Goal: Task Accomplishment & Management: Use online tool/utility

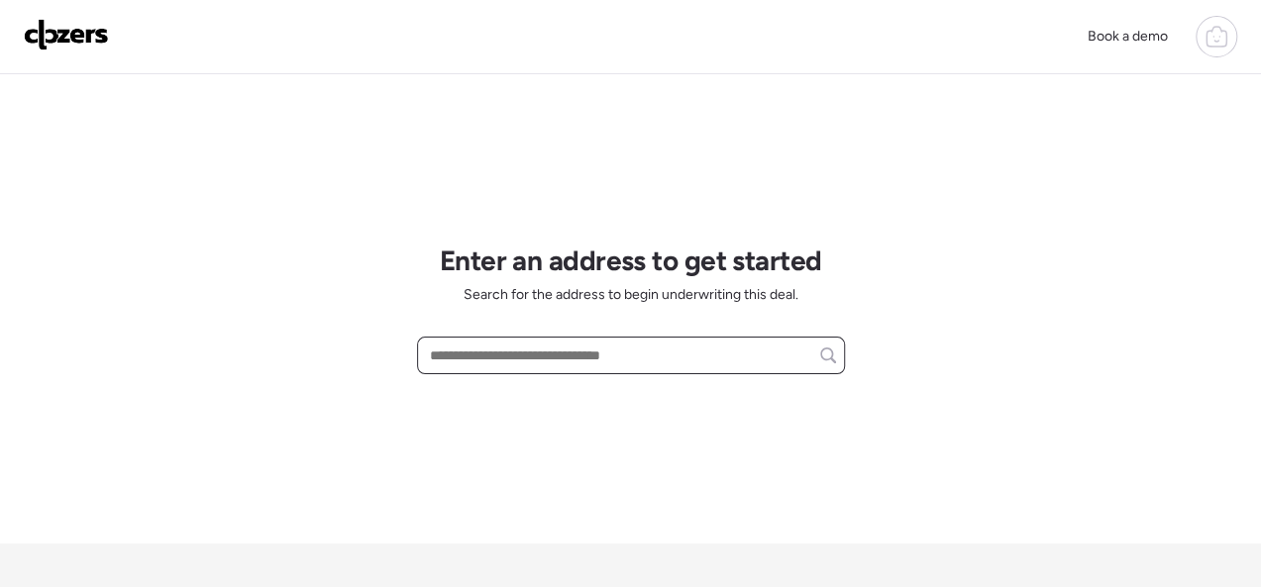
click at [496, 369] on input "text" at bounding box center [631, 356] width 410 height 28
paste input "**********"
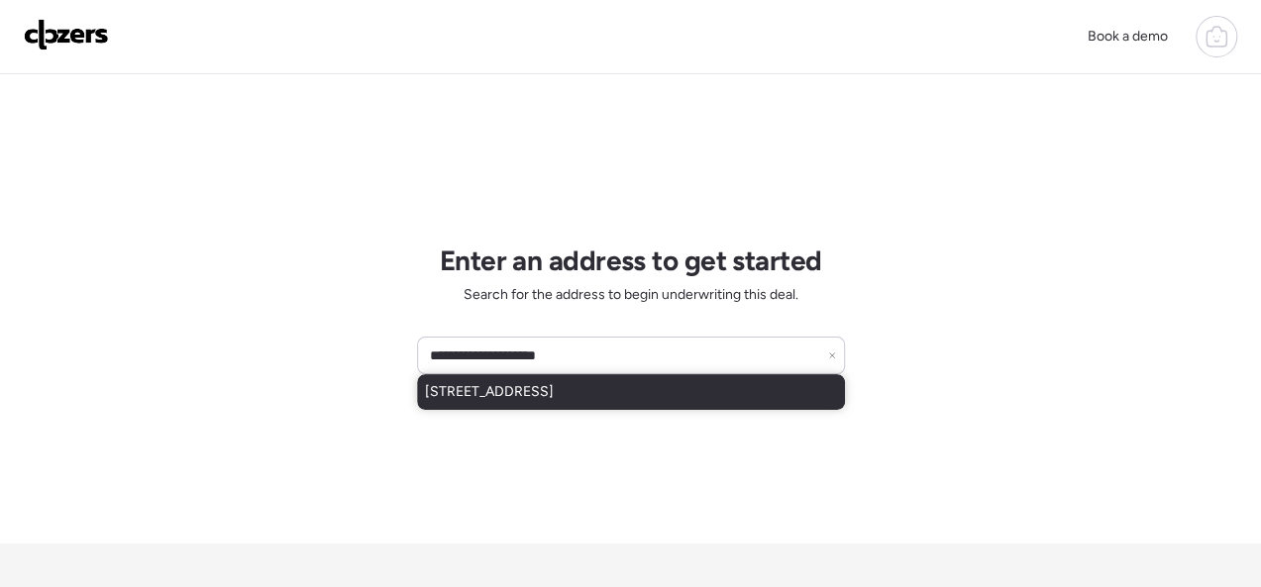
click at [556, 378] on div "[STREET_ADDRESS]" at bounding box center [631, 392] width 428 height 36
type input "**********"
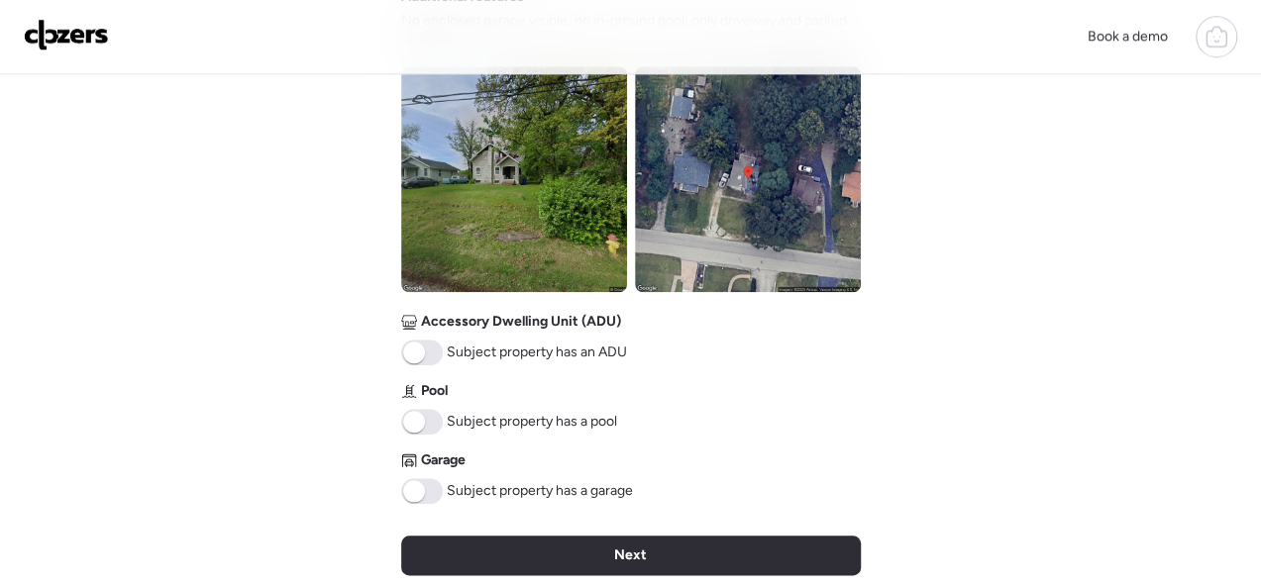
scroll to position [892, 0]
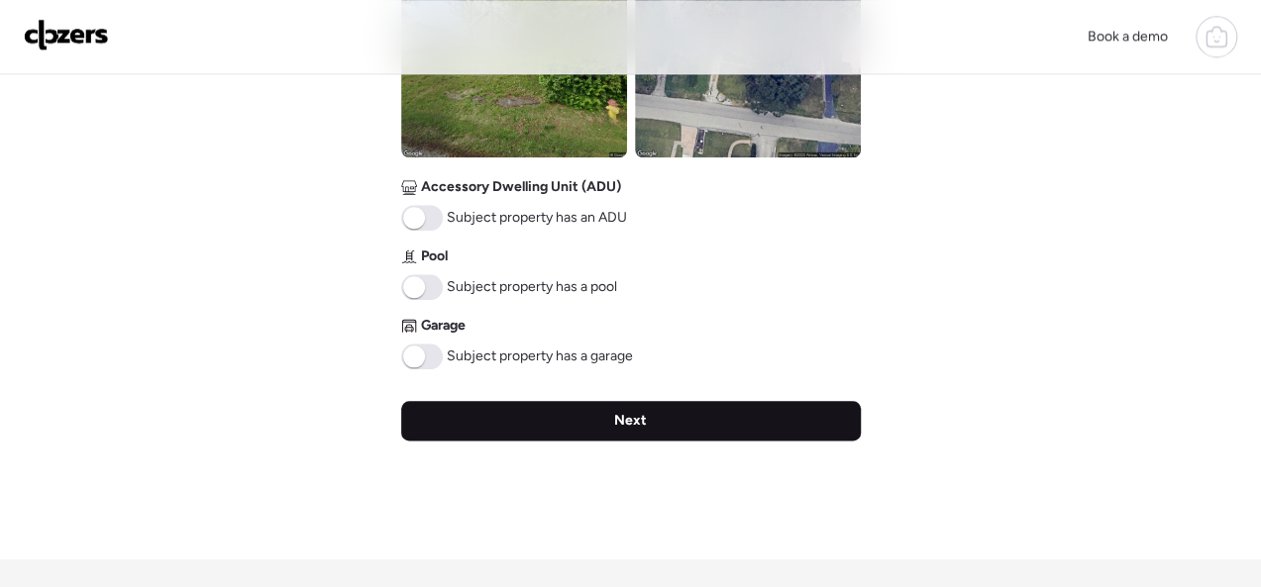
click at [633, 427] on span "Next" at bounding box center [630, 421] width 33 height 20
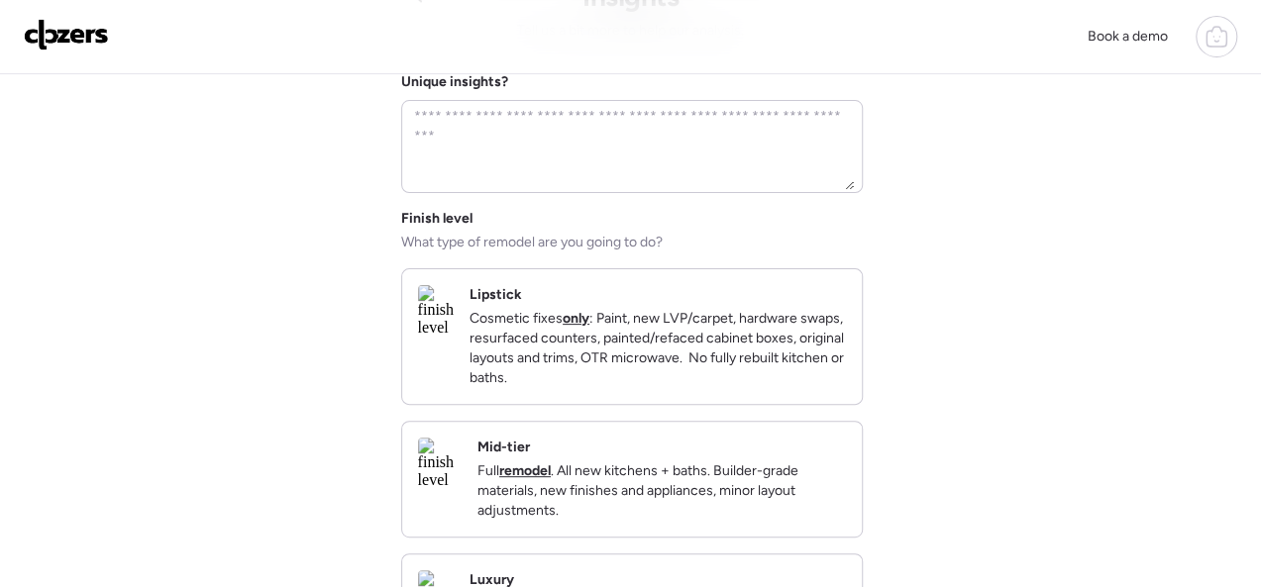
scroll to position [297, 0]
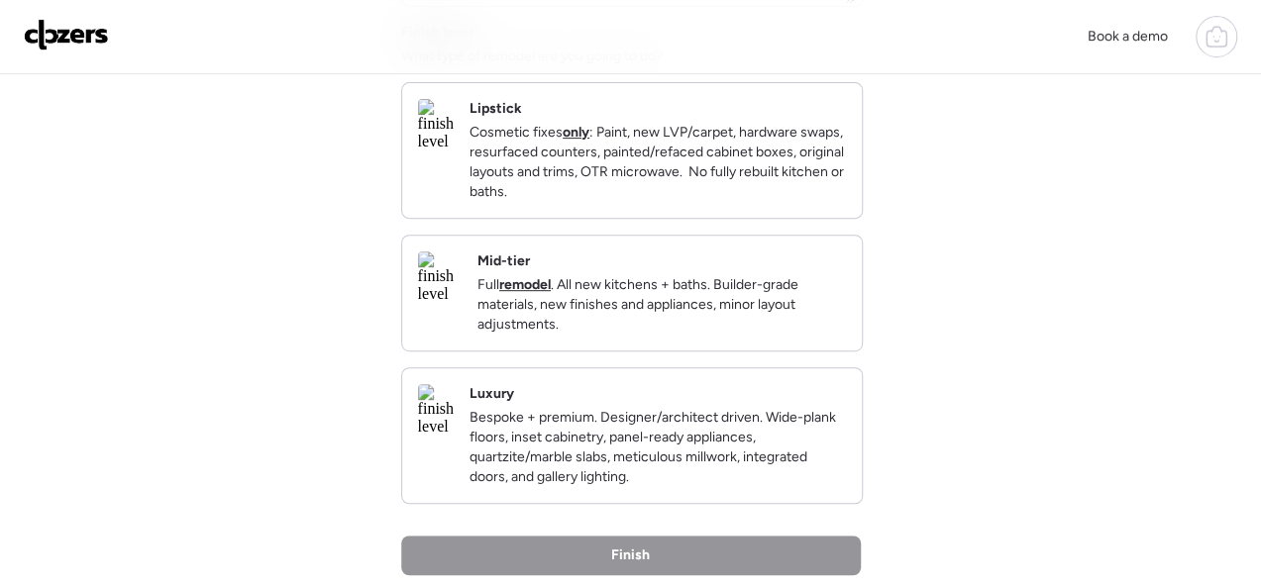
click at [756, 288] on div "Mid-tier Full remodel . All new kitchens + baths. Builder-grade materials, new …" at bounding box center [661, 293] width 369 height 83
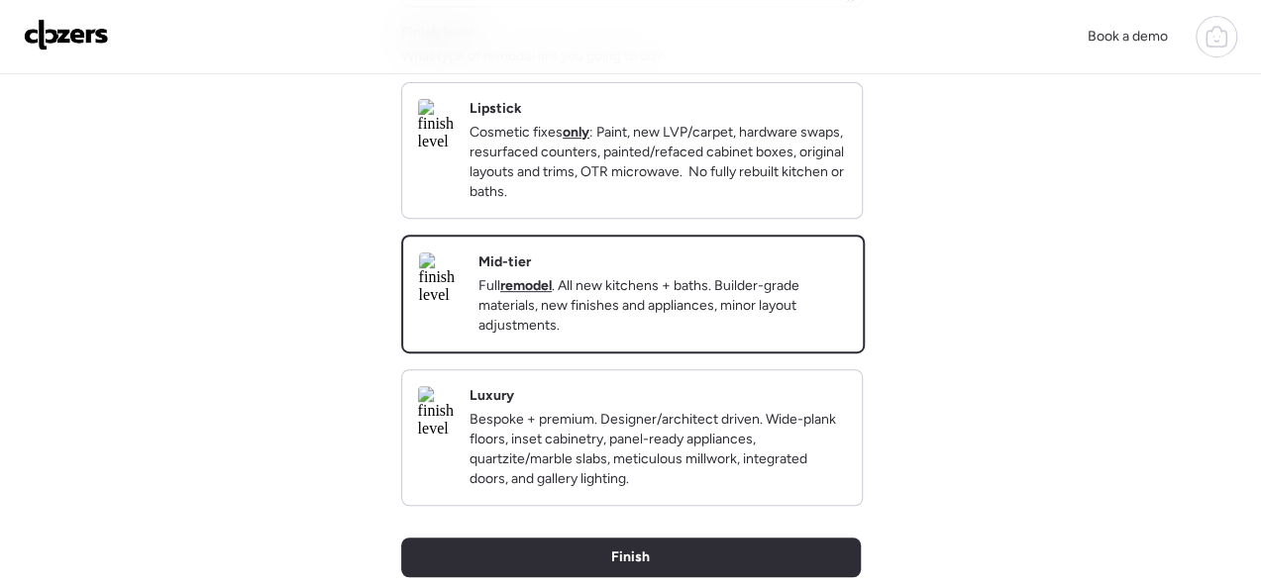
scroll to position [594, 0]
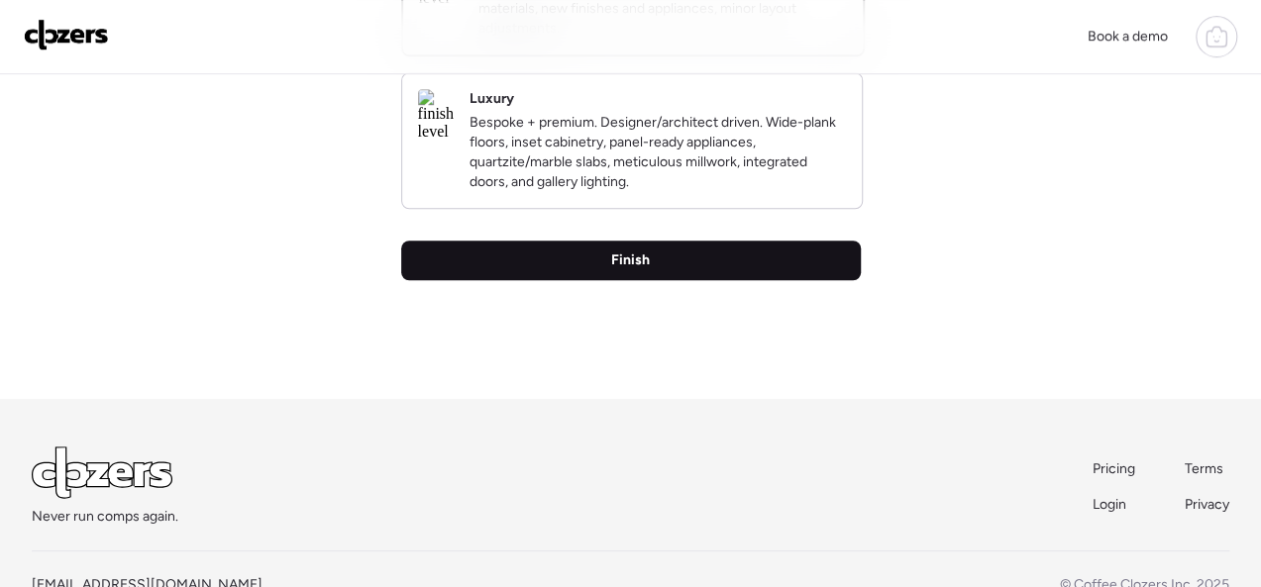
click at [637, 270] on span "Finish" at bounding box center [630, 261] width 39 height 20
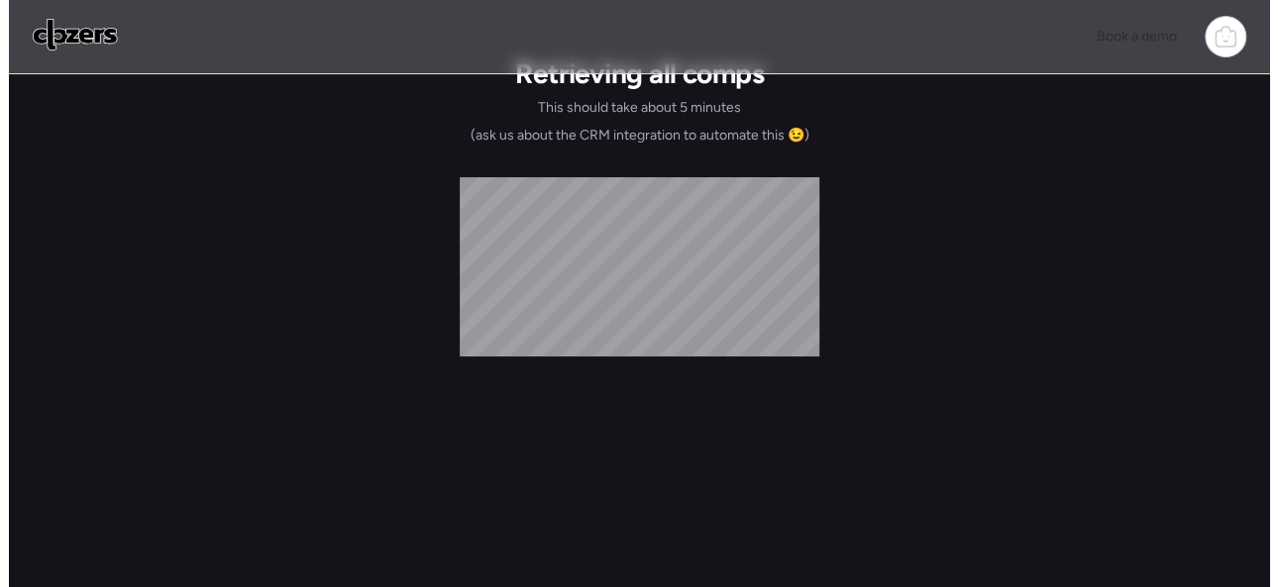
scroll to position [0, 0]
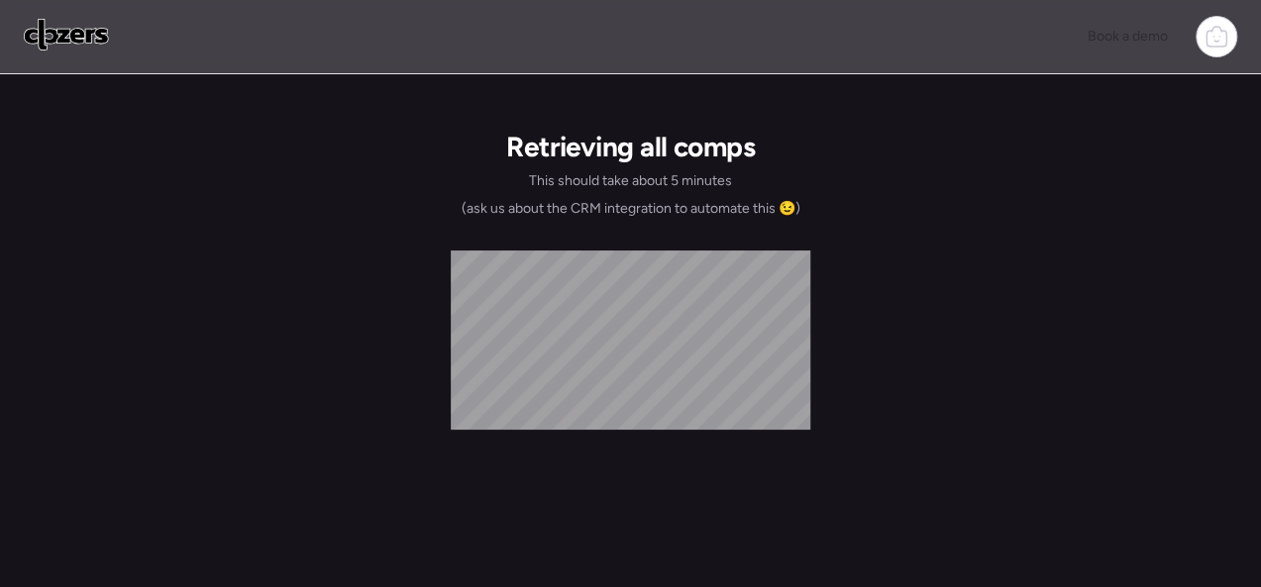
click at [979, 146] on div "Book a demo Retrieving all comps This should take about 5 minutes (ask us about…" at bounding box center [630, 339] width 1261 height 679
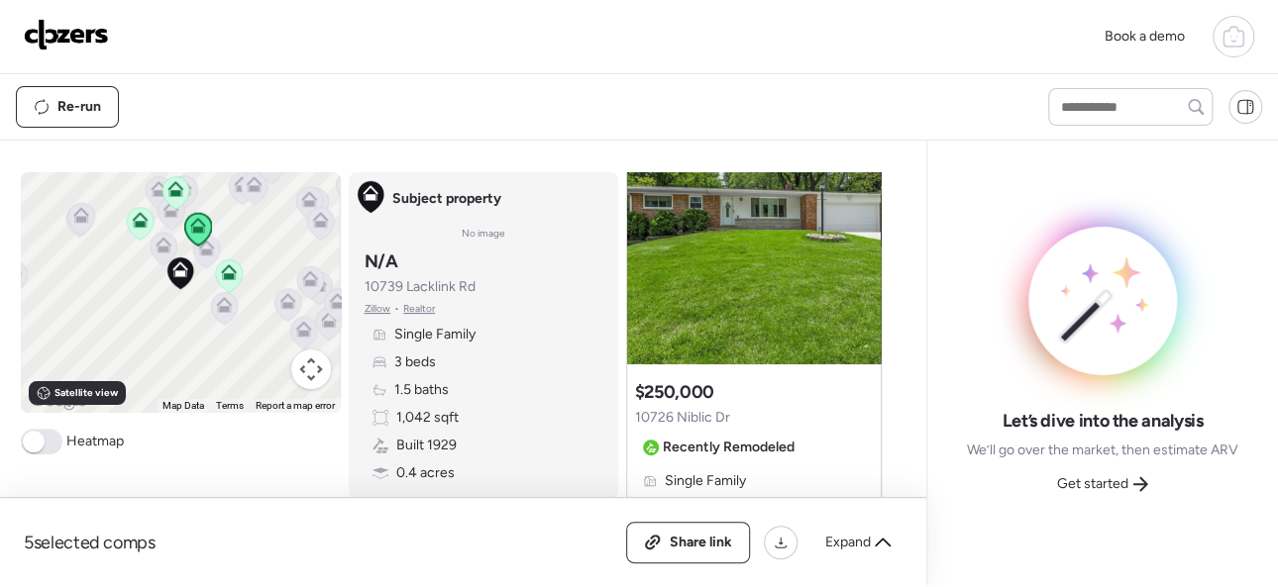
scroll to position [297, 0]
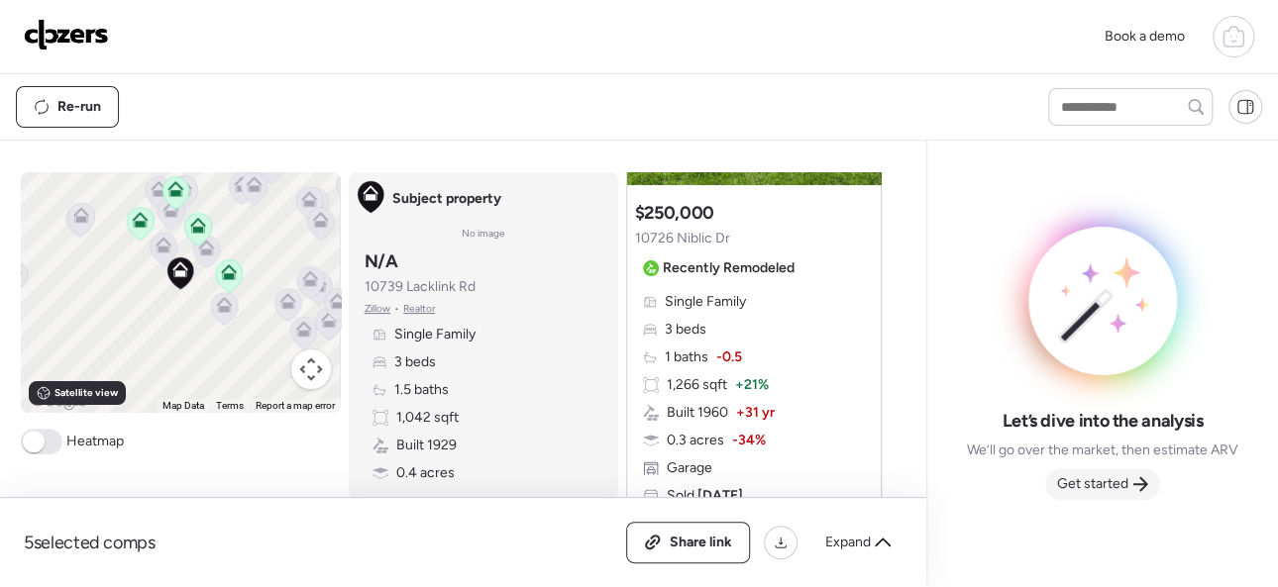
click at [1088, 487] on span "Get started" at bounding box center [1092, 485] width 71 height 20
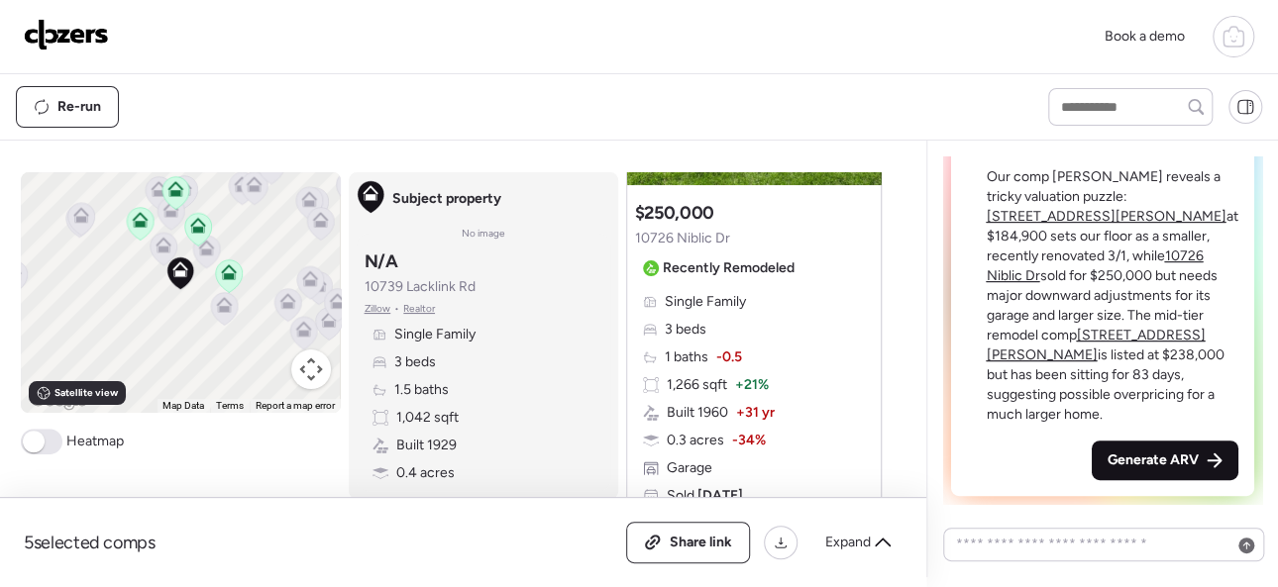
click at [1140, 462] on span "Generate ARV" at bounding box center [1153, 461] width 91 height 20
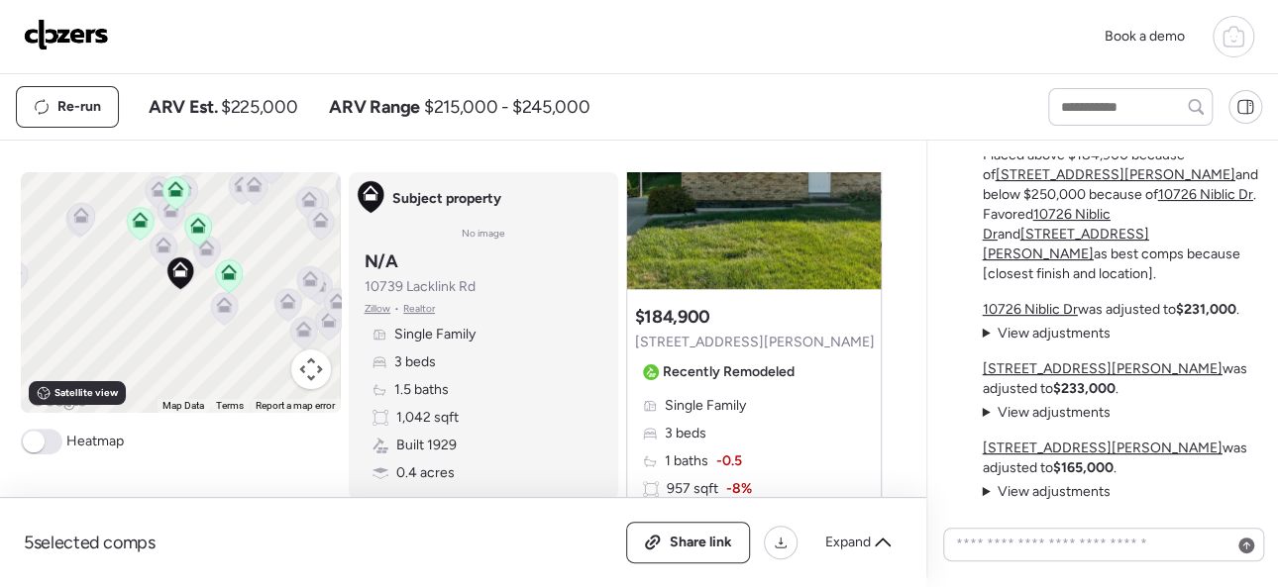
scroll to position [-297, 0]
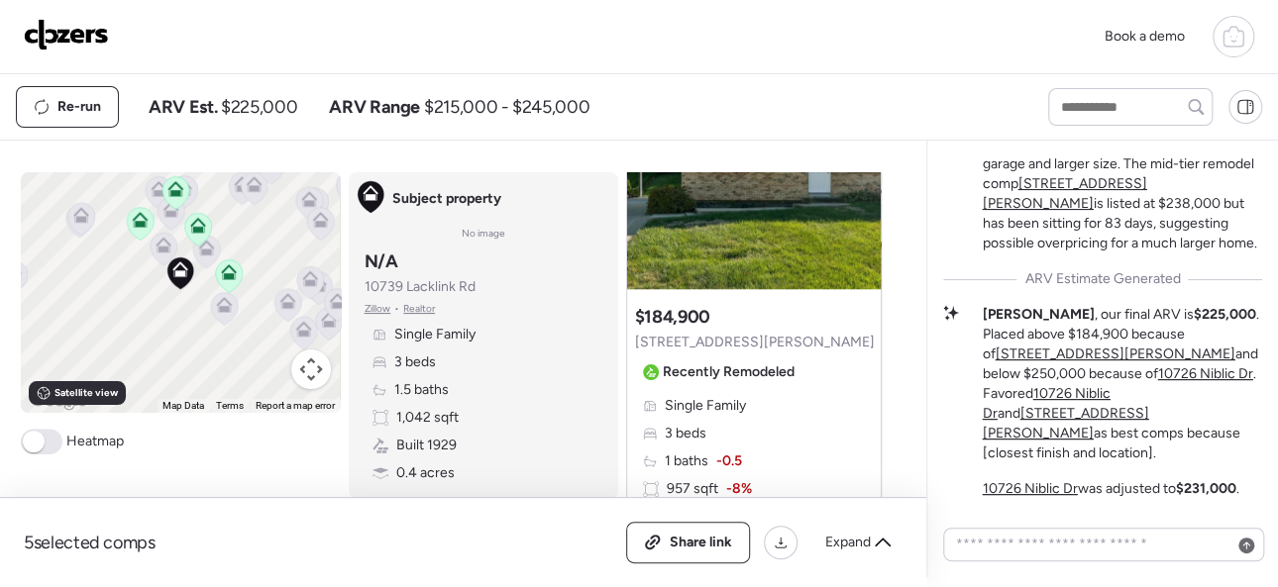
click at [72, 29] on img at bounding box center [66, 35] width 85 height 32
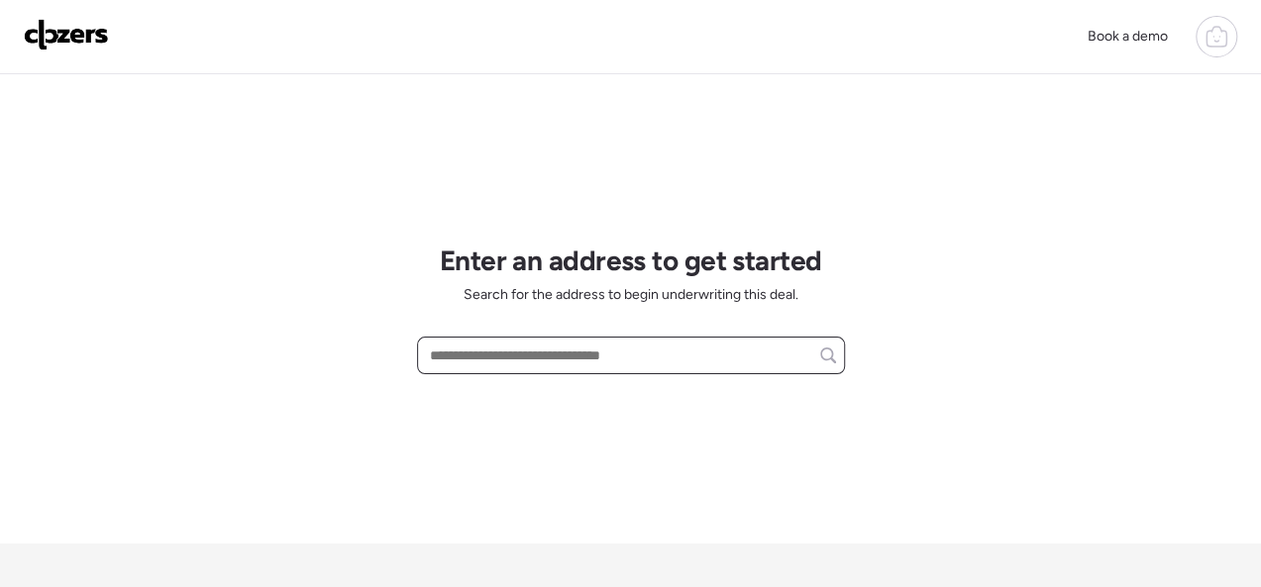
click at [458, 349] on input "text" at bounding box center [631, 356] width 410 height 28
paste input "**********"
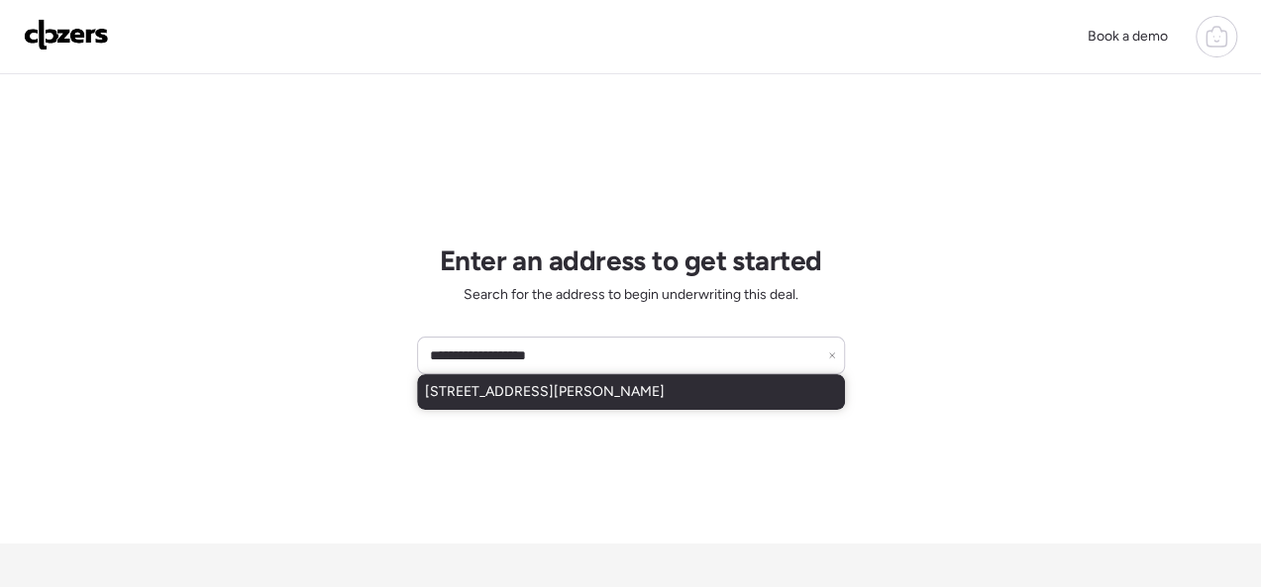
click at [478, 392] on span "309 W Arlee Ave, Saint Louis, MO, 63125" at bounding box center [545, 392] width 240 height 20
type input "**********"
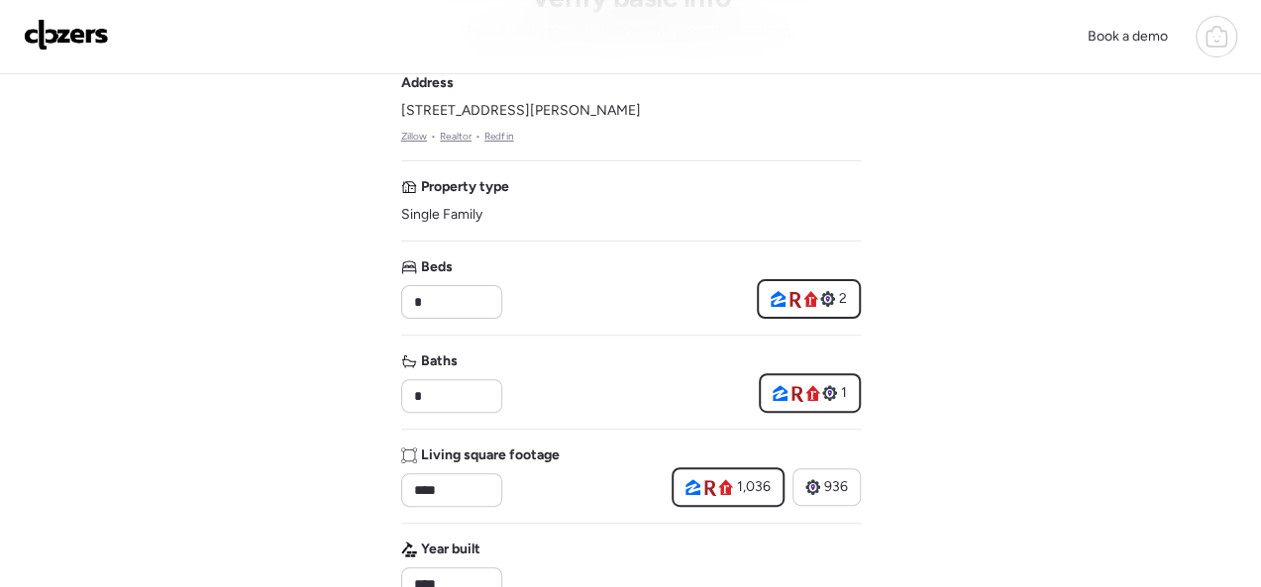
scroll to position [297, 0]
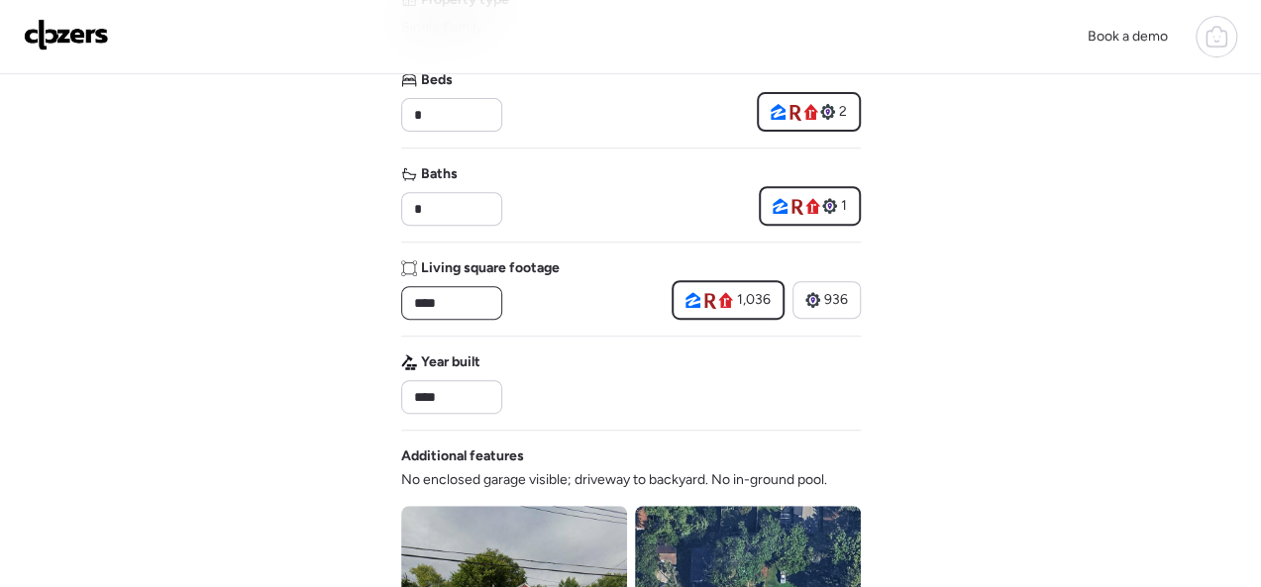
click at [492, 310] on input "****" at bounding box center [451, 303] width 83 height 28
type input "***"
click at [327, 305] on div "Book a demo Verify basic info Please verify that our data for this property is …" at bounding box center [630, 540] width 1261 height 1675
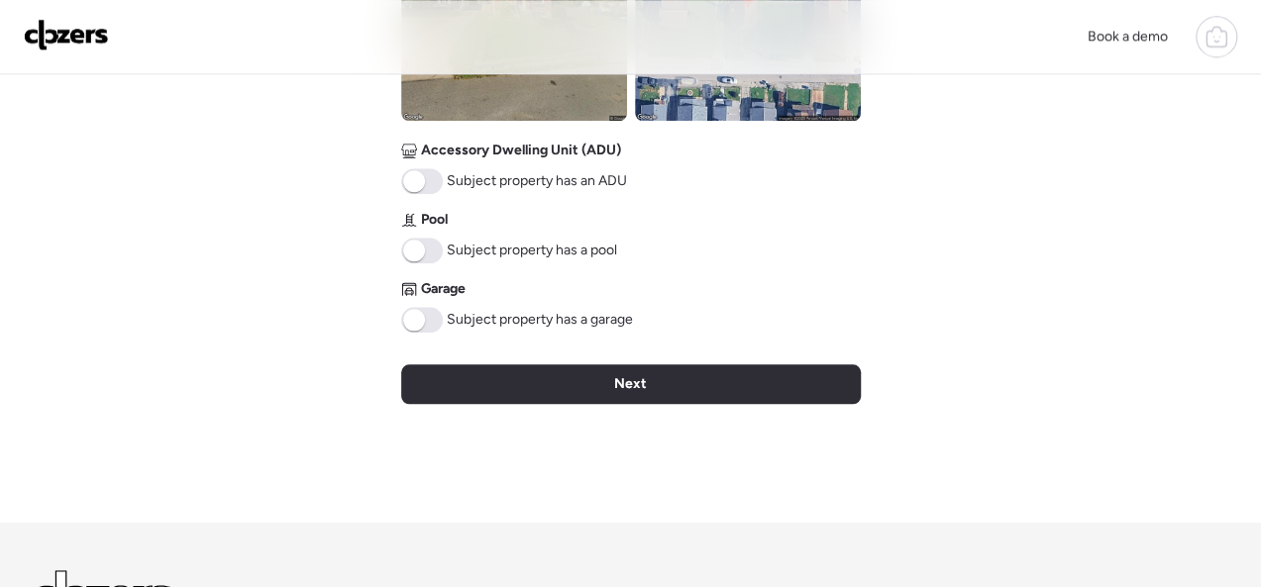
scroll to position [991, 0]
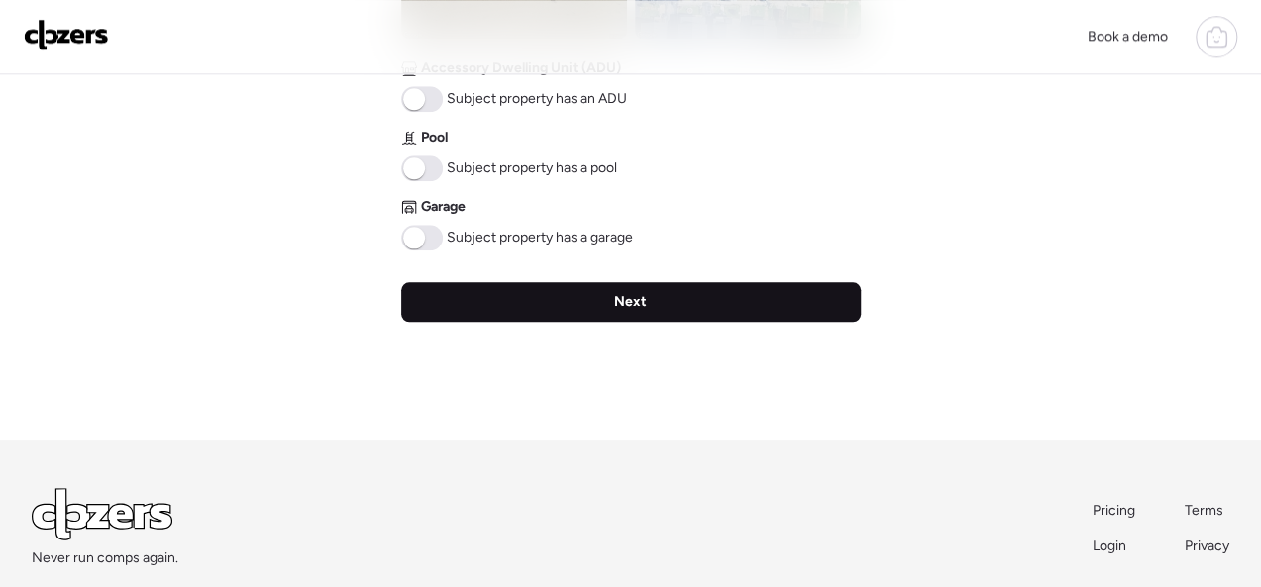
click at [640, 310] on span "Next" at bounding box center [630, 302] width 33 height 20
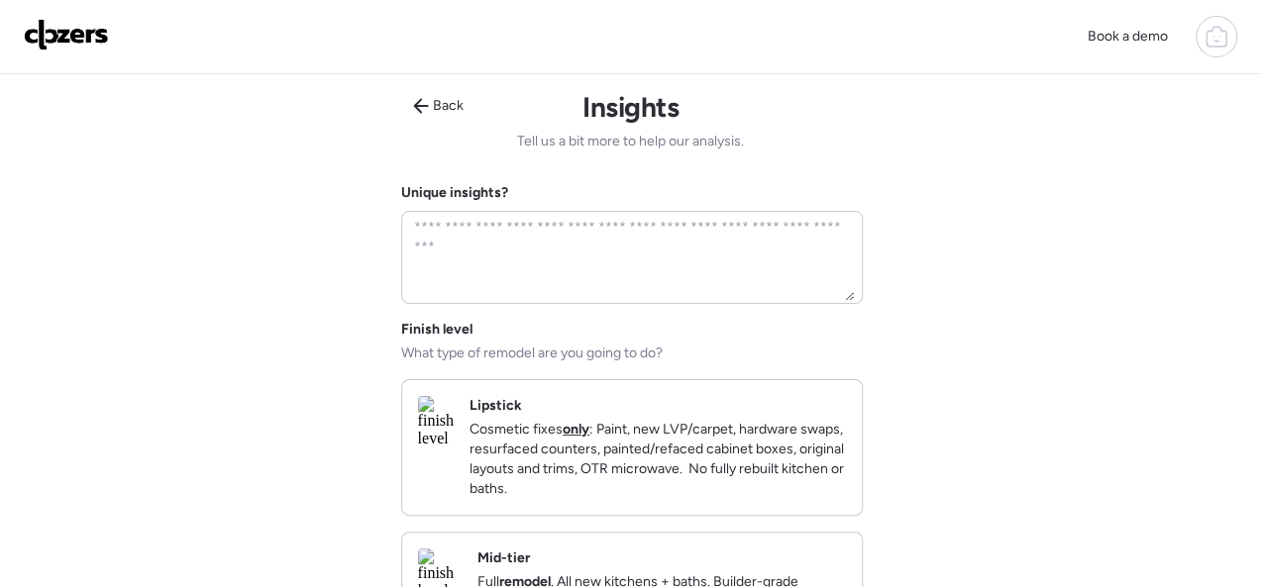
scroll to position [0, 0]
click at [829, 440] on p "Cosmetic fixes only : Paint, new LVP/carpet, hardware swaps, resurfaced counter…" at bounding box center [658, 459] width 376 height 79
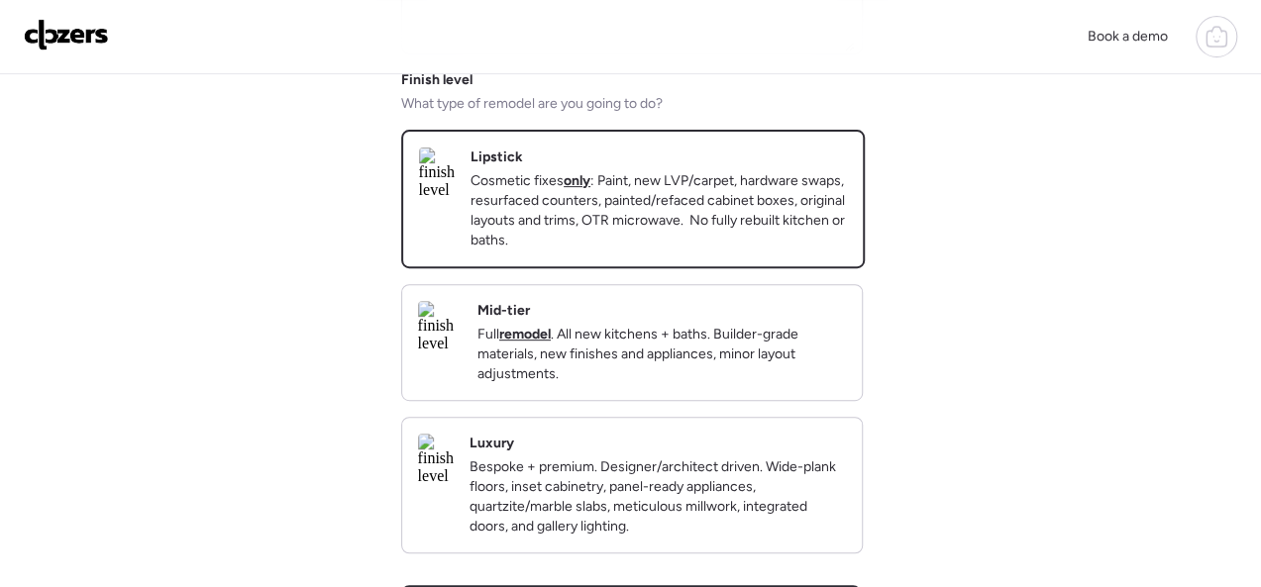
scroll to position [594, 0]
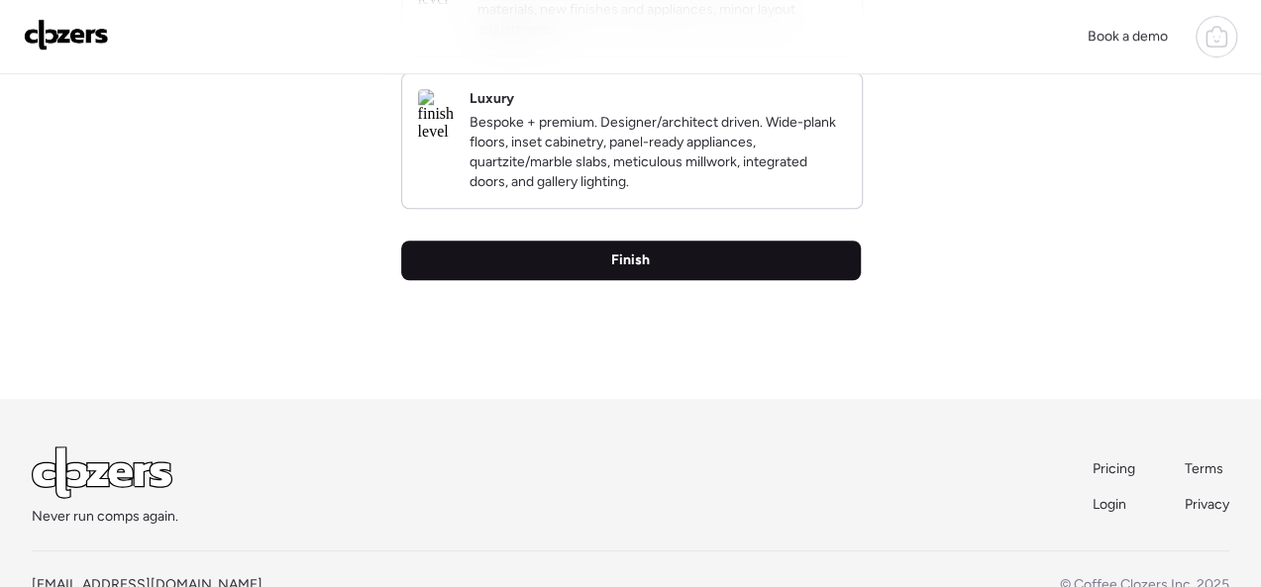
click at [640, 270] on span "Finish" at bounding box center [630, 261] width 39 height 20
